Goal: Find specific page/section: Find specific page/section

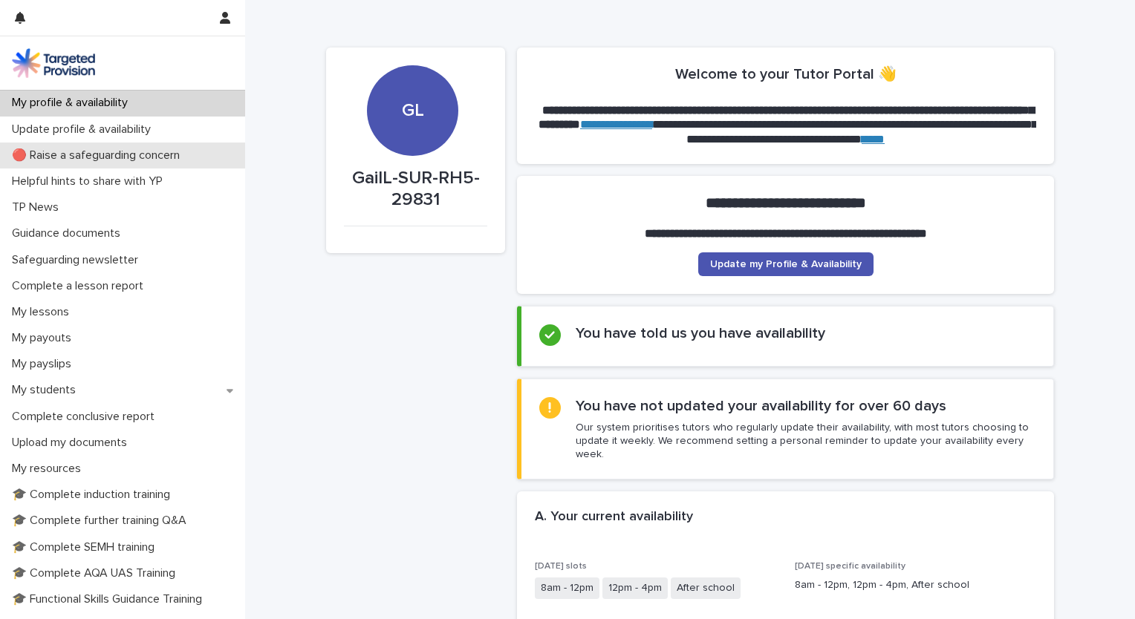
click at [60, 156] on p "🔴 Raise a safeguarding concern" at bounding box center [99, 156] width 186 height 14
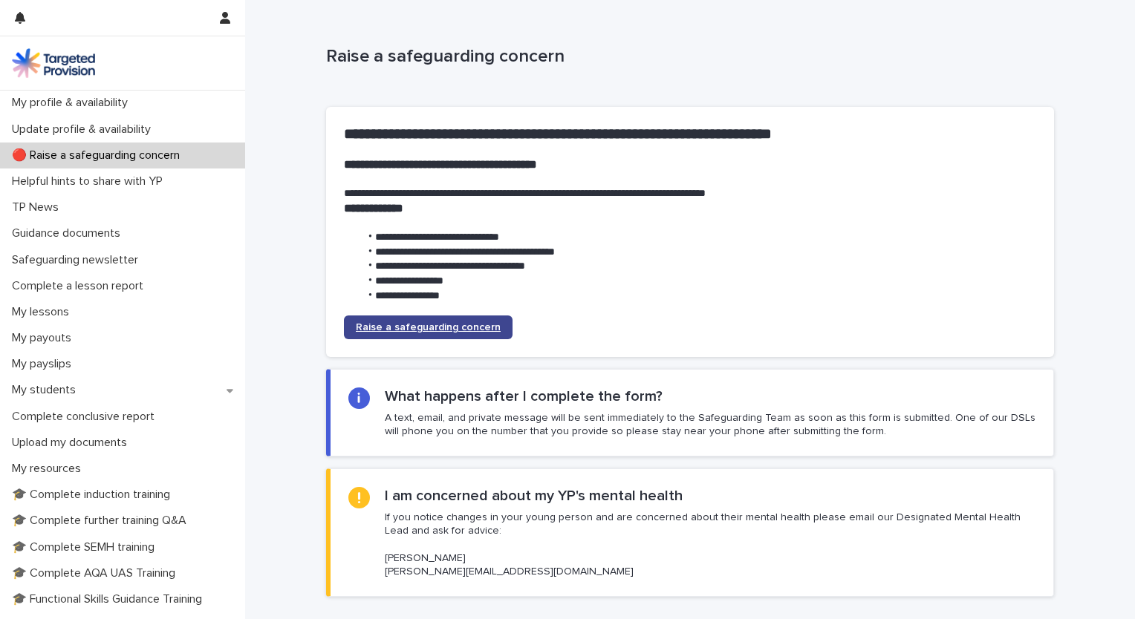
click at [439, 335] on link "Raise a safeguarding concern" at bounding box center [428, 328] width 169 height 24
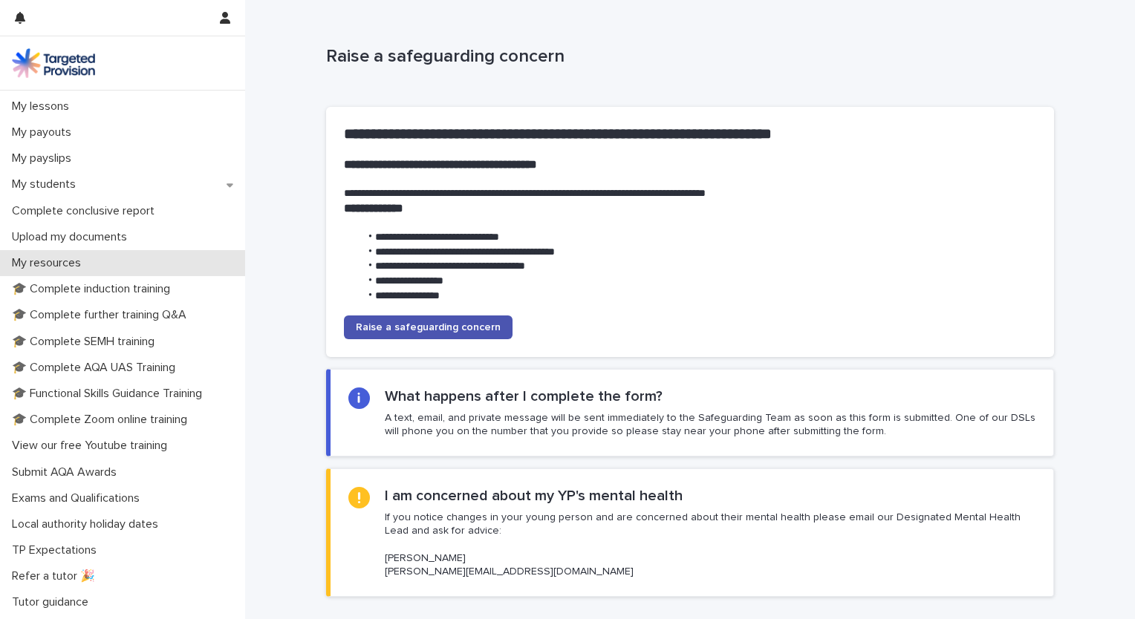
scroll to position [223, 0]
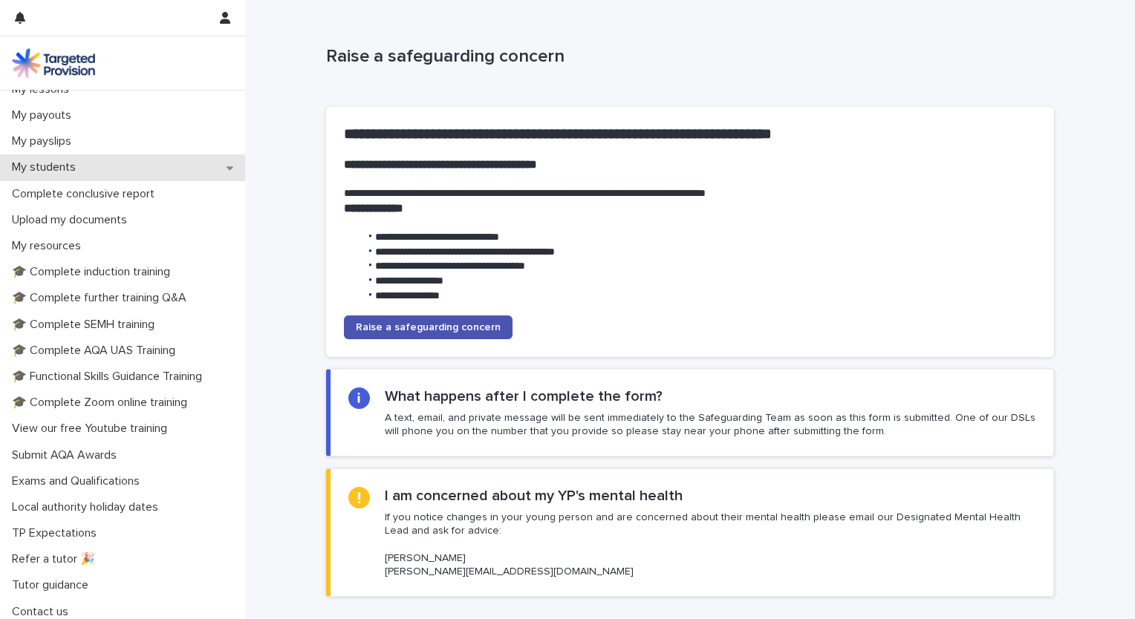
click at [39, 165] on p "My students" at bounding box center [47, 167] width 82 height 14
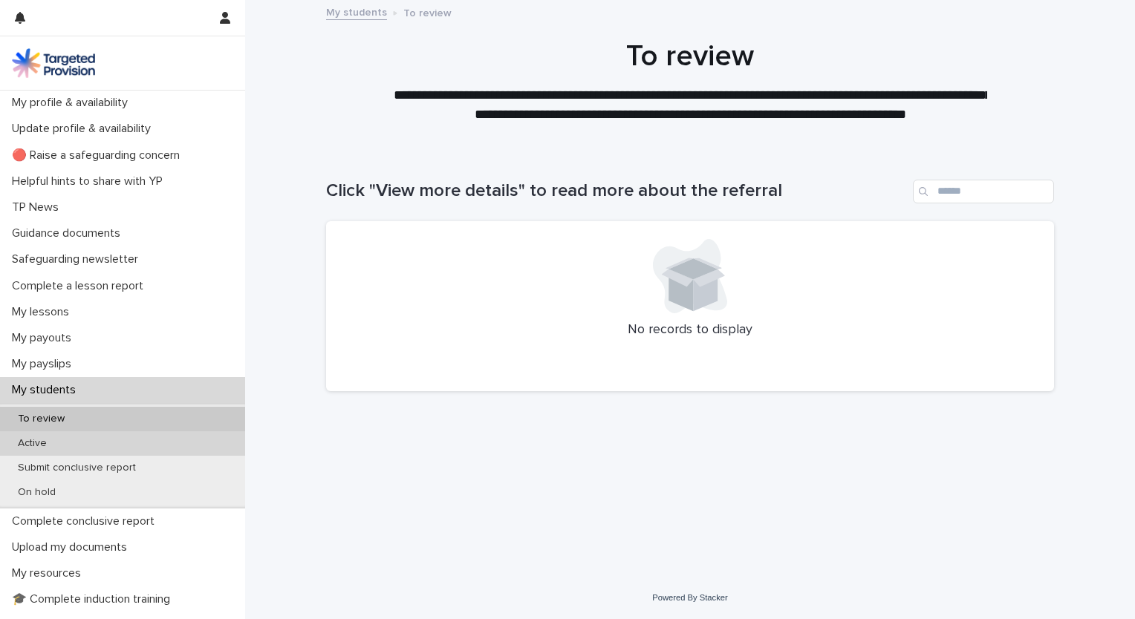
click at [57, 438] on p "Active" at bounding box center [32, 443] width 53 height 13
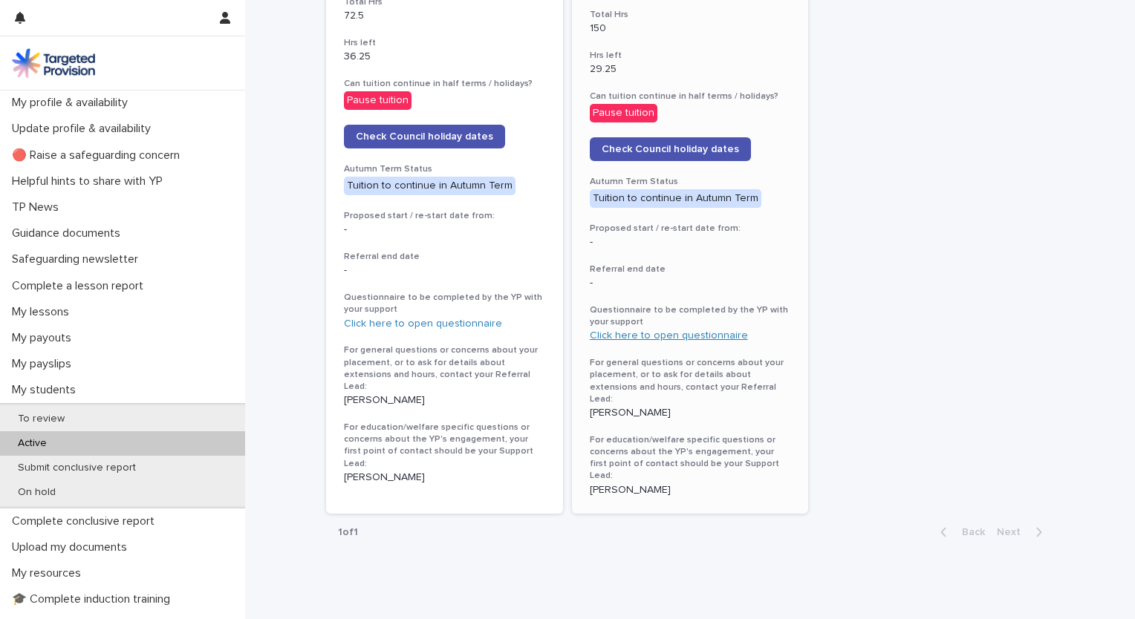
scroll to position [754, 0]
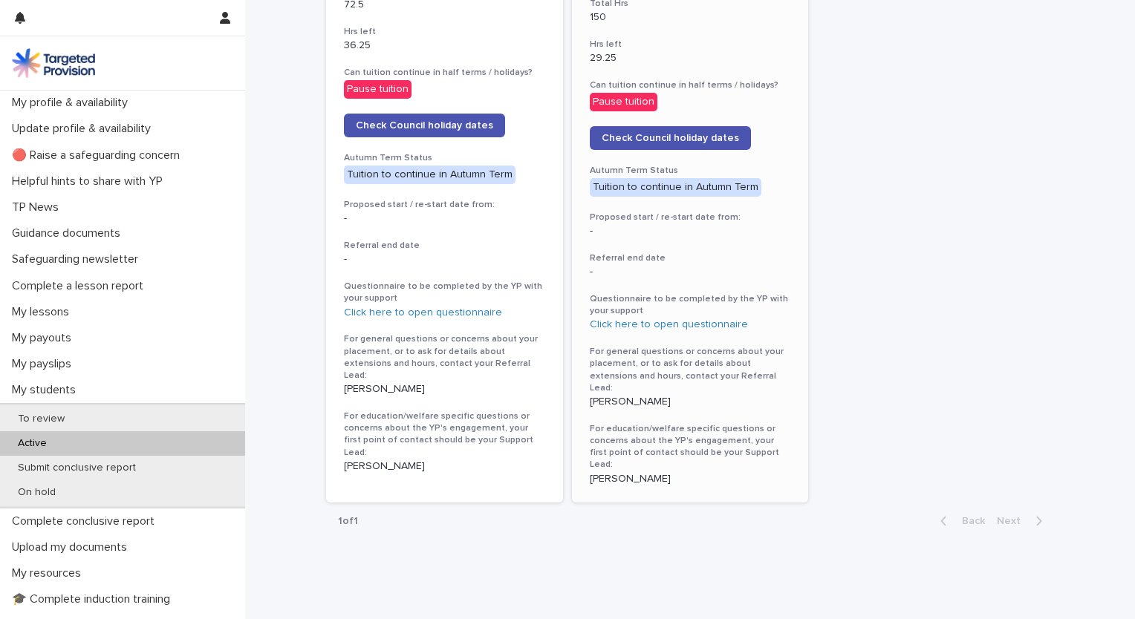
click at [624, 396] on p "[PERSON_NAME]" at bounding box center [690, 402] width 201 height 13
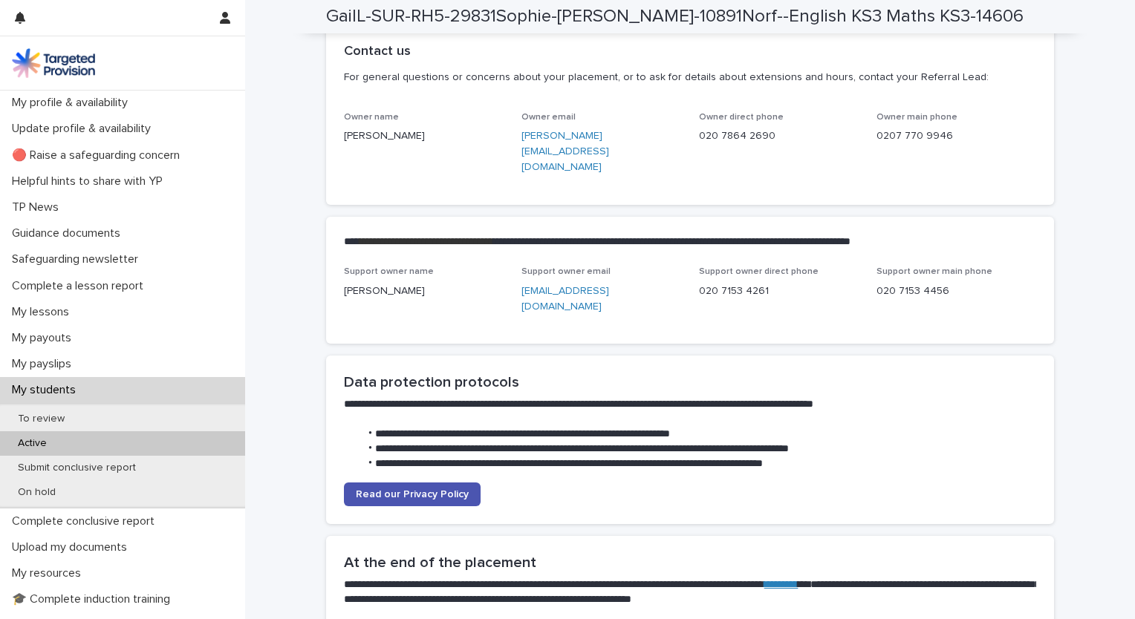
scroll to position [3491, 0]
